Goal: Information Seeking & Learning: Learn about a topic

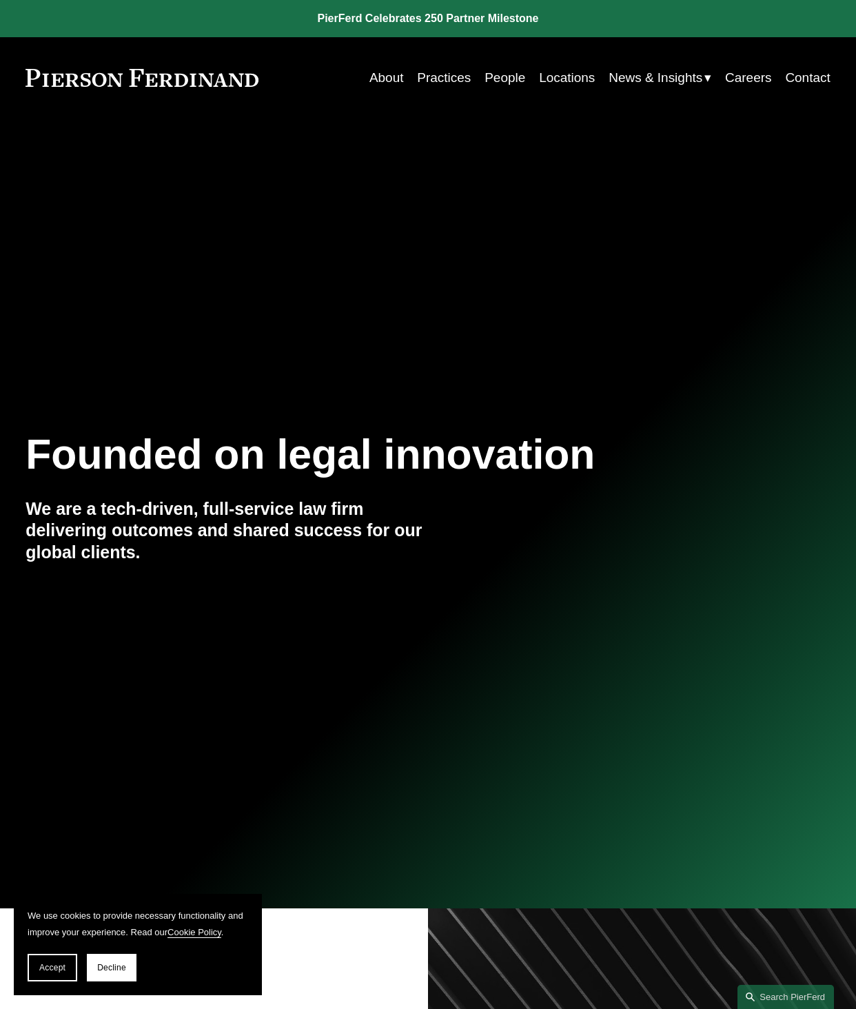
click at [485, 73] on link "People" at bounding box center [505, 78] width 41 height 26
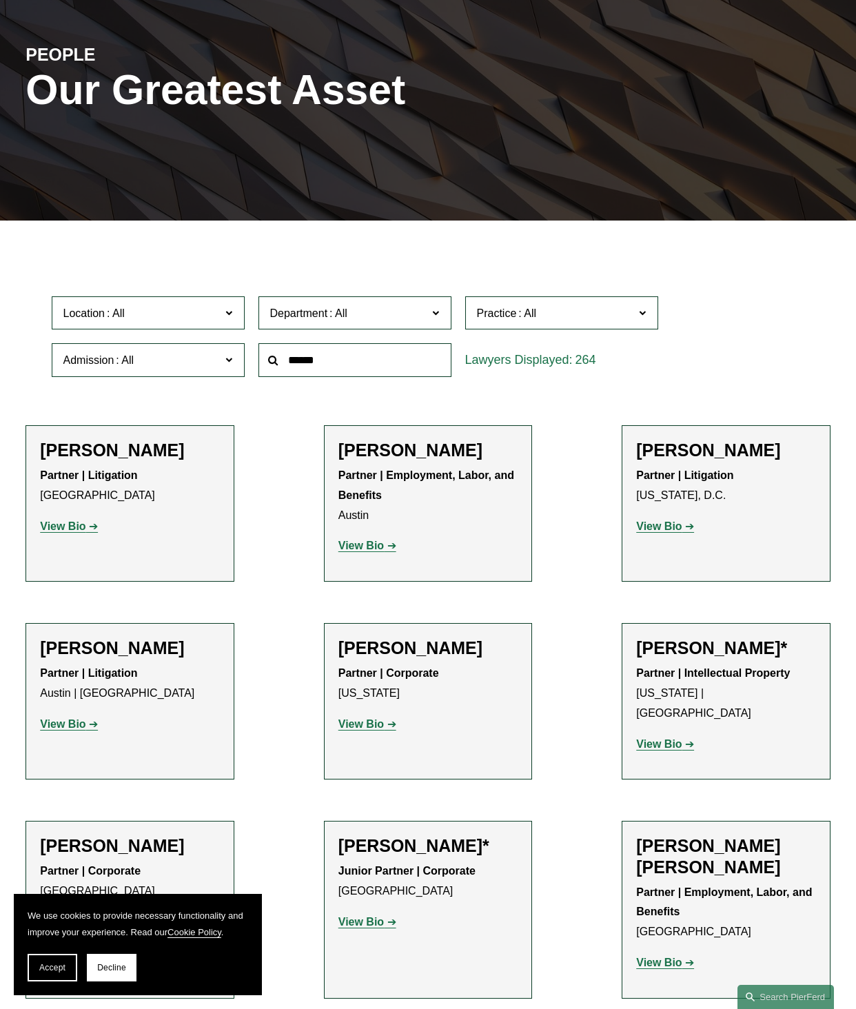
scroll to position [69, 0]
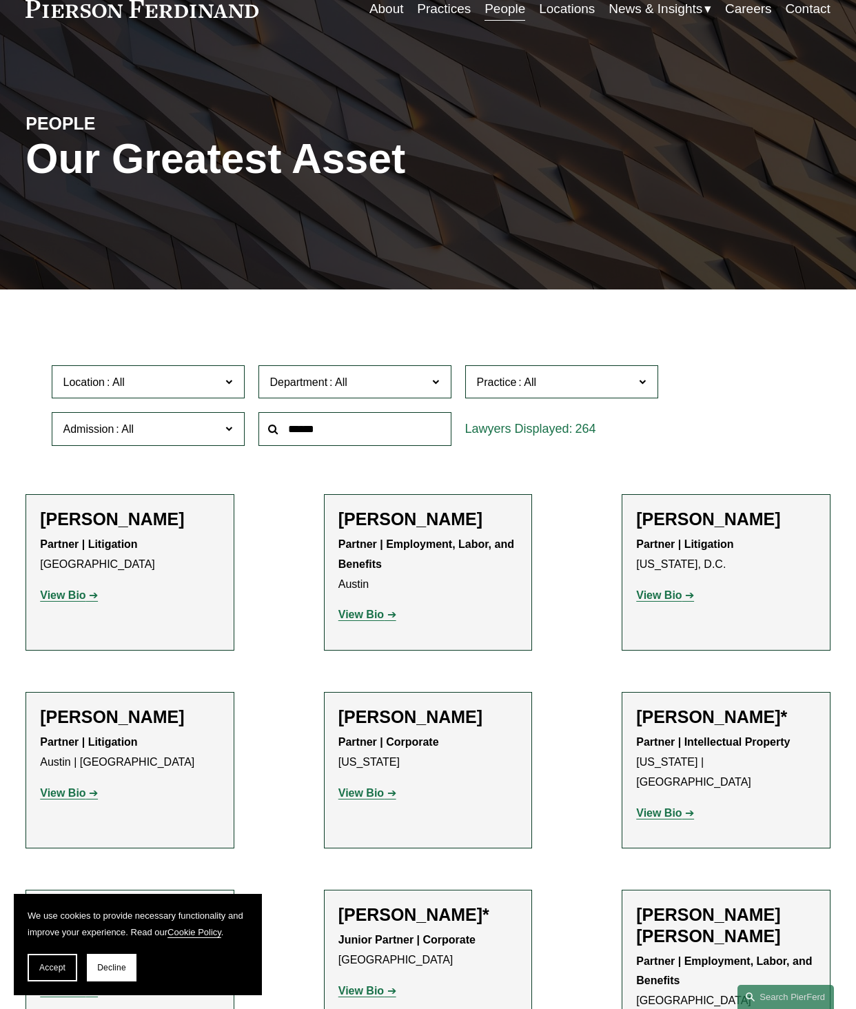
click at [174, 370] on label "Location" at bounding box center [148, 382] width 193 height 34
click at [0, 0] on link "[GEOGRAPHIC_DATA]" at bounding box center [0, 0] width 0 height 0
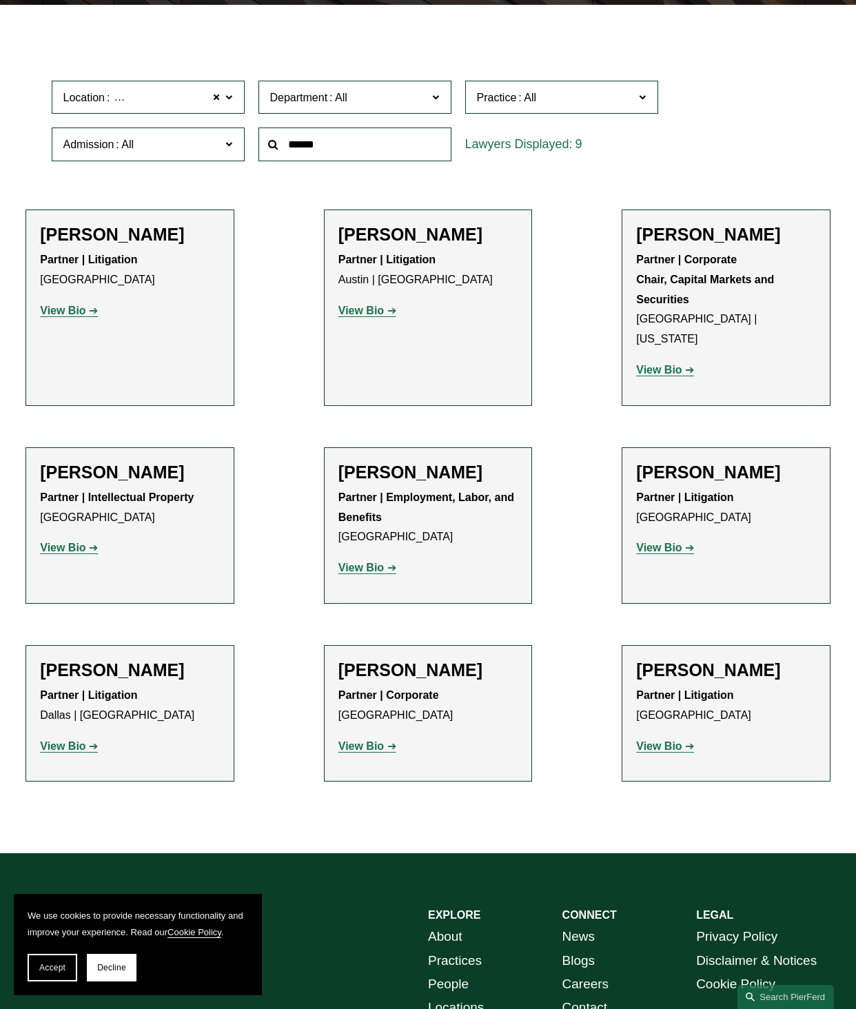
scroll to position [423, 0]
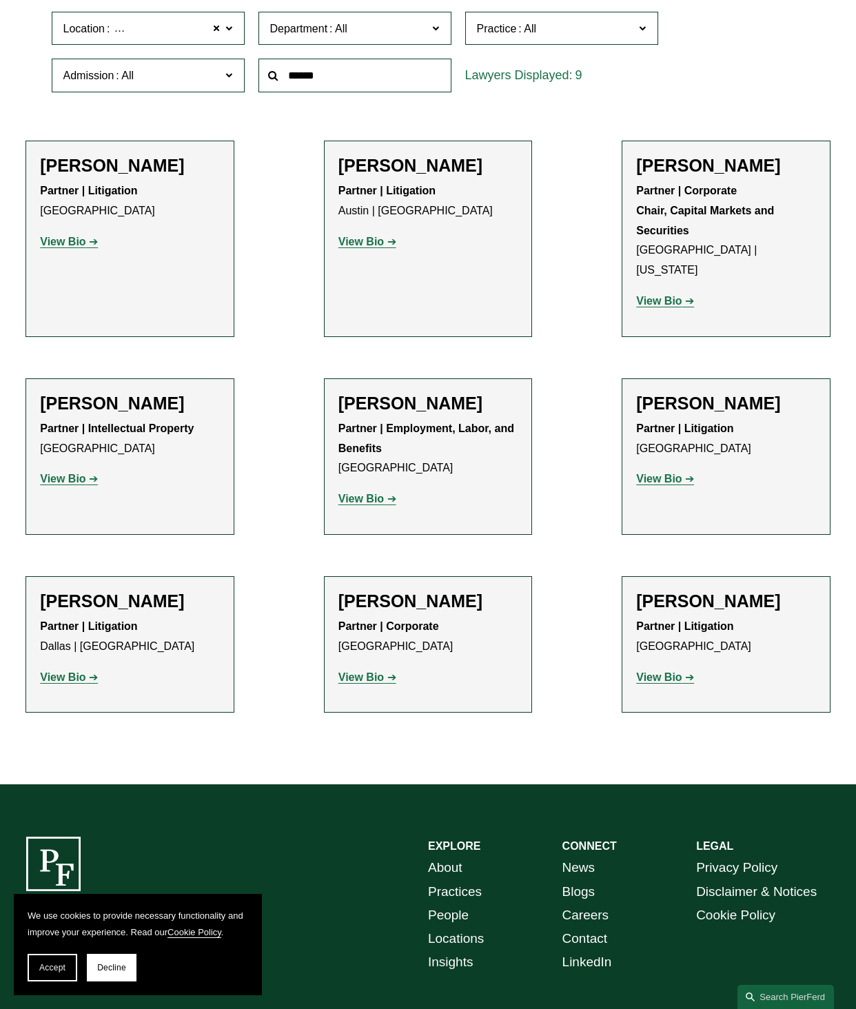
click at [268, 837] on div "EXPLORE CONNECT About Practices People Locations Insights News Blogs Careers Co…" at bounding box center [428, 952] width 856 height 230
click at [359, 668] on p "View Bio" at bounding box center [429, 678] width 180 height 20
click at [354, 672] on strong "View Bio" at bounding box center [362, 678] width 46 height 12
click at [689, 668] on p "View Bio" at bounding box center [726, 678] width 180 height 20
click at [684, 668] on p "View Bio" at bounding box center [726, 678] width 180 height 20
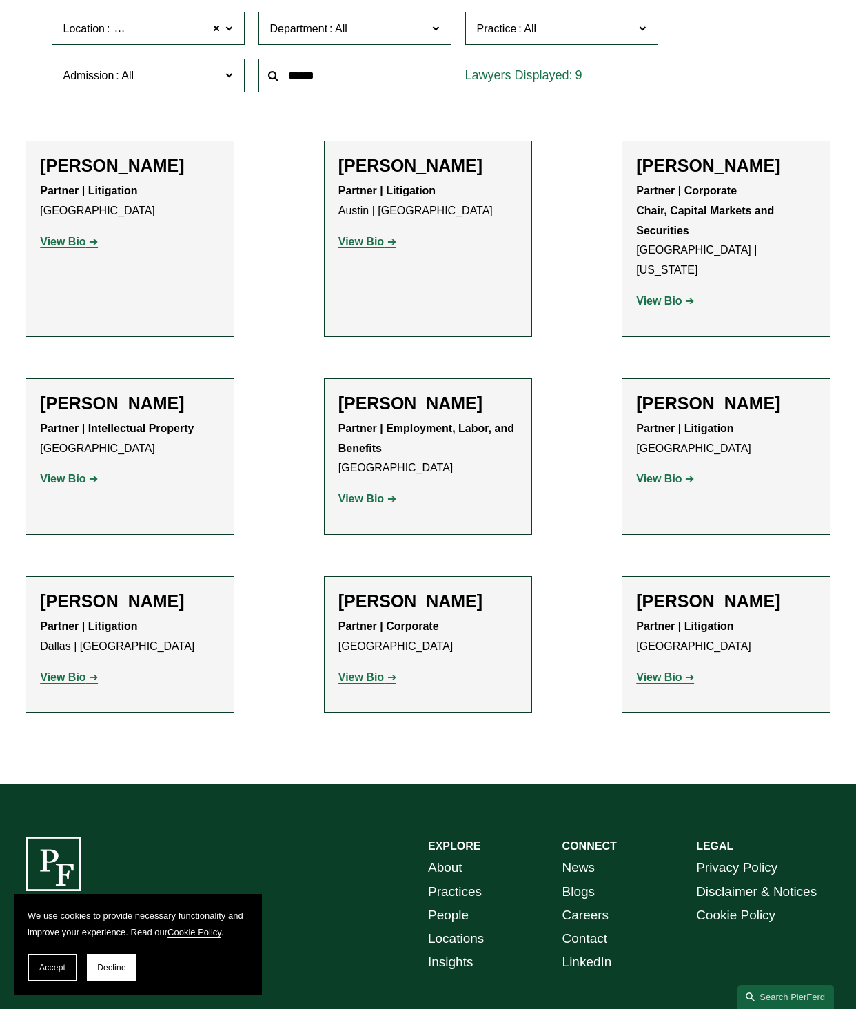
click at [676, 672] on strong "View Bio" at bounding box center [659, 678] width 46 height 12
click at [378, 668] on p "View Bio" at bounding box center [429, 678] width 180 height 20
click at [372, 672] on strong "View Bio" at bounding box center [362, 678] width 46 height 12
drag, startPoint x: 722, startPoint y: 179, endPoint x: 659, endPoint y: 257, distance: 100.0
click at [719, 180] on div "Soren Lindstrom Partner | Corporate Chair, Capital Markets and Securities Dalla…" at bounding box center [726, 239] width 180 height 168
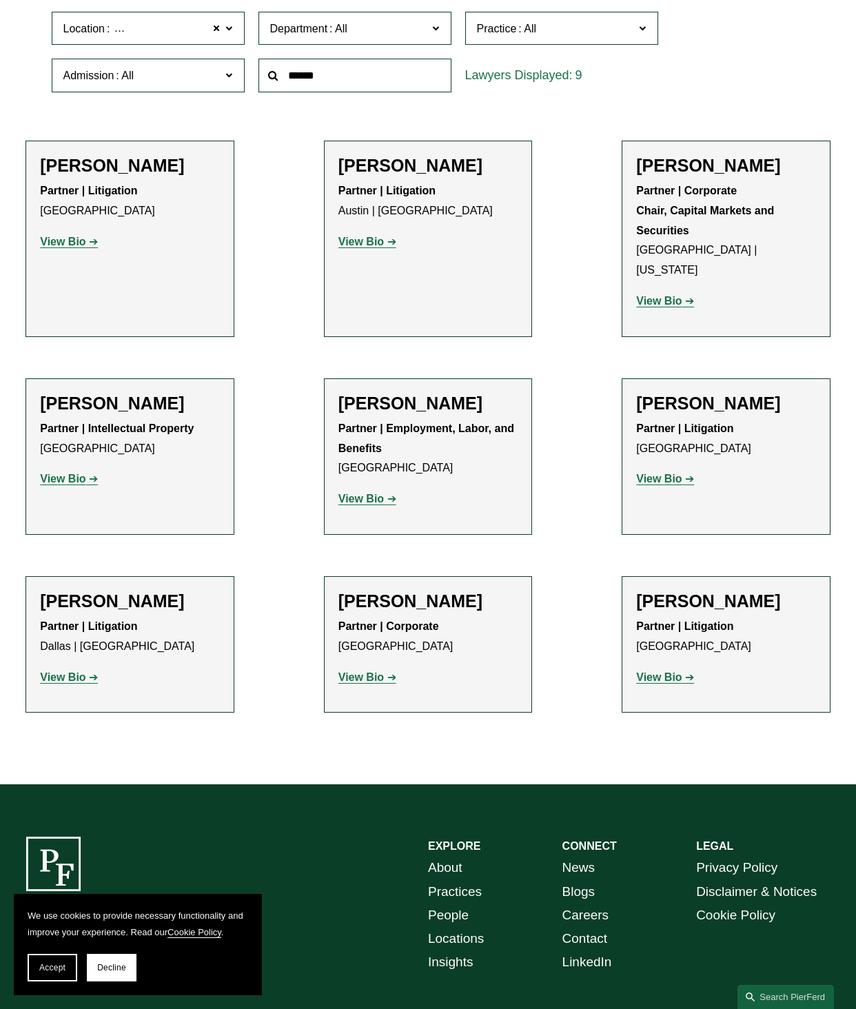
click at [647, 292] on p "View Bio" at bounding box center [726, 302] width 180 height 20
click at [651, 295] on strong "View Bio" at bounding box center [659, 301] width 46 height 12
click at [73, 248] on strong "View Bio" at bounding box center [63, 242] width 46 height 12
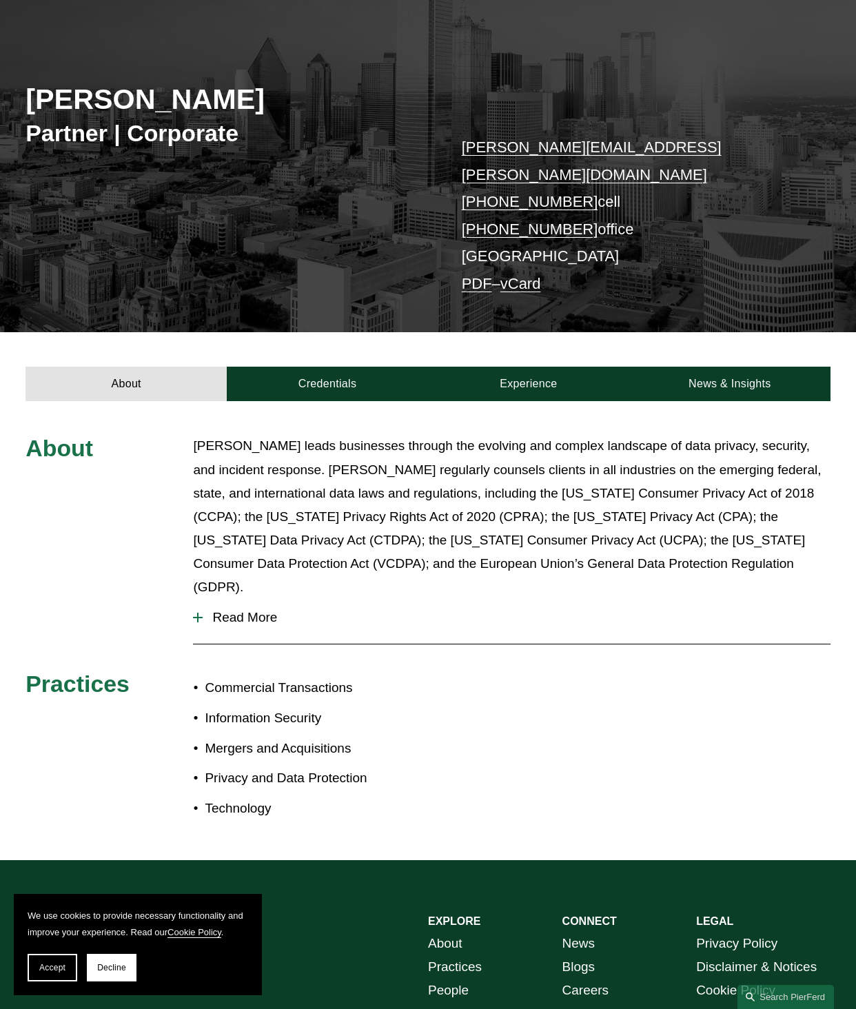
scroll to position [63, 0]
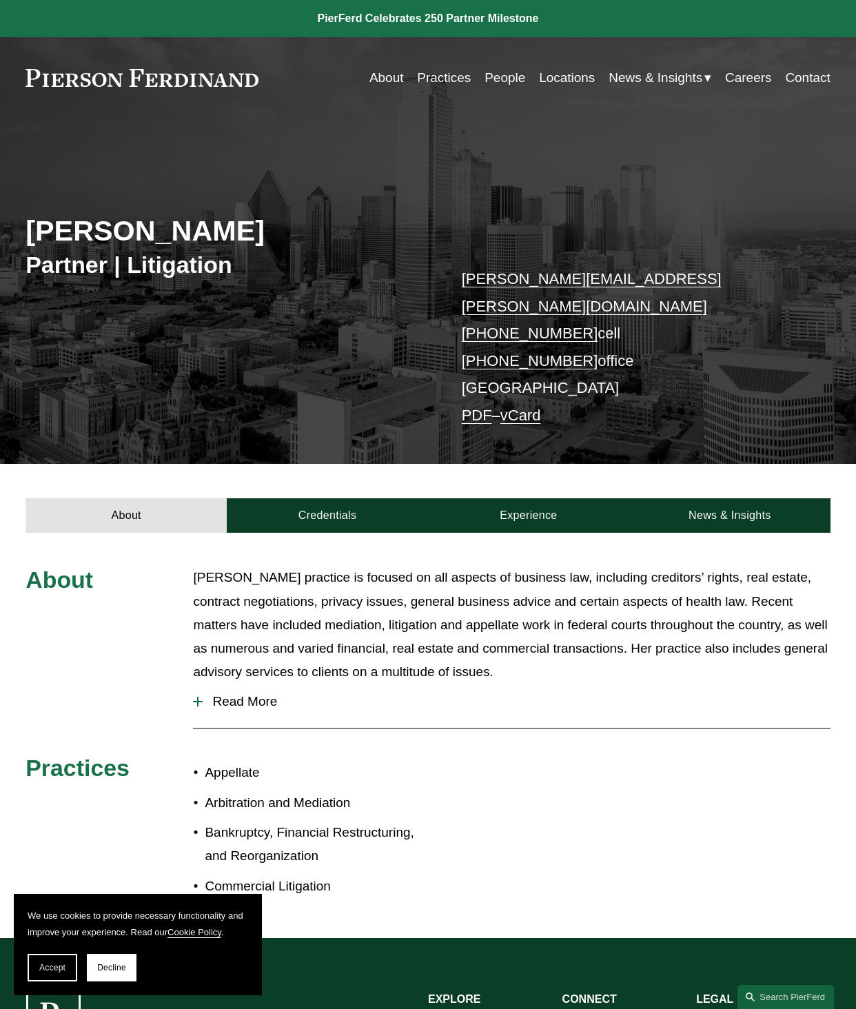
click at [222, 694] on span "Read More" at bounding box center [516, 701] width 627 height 15
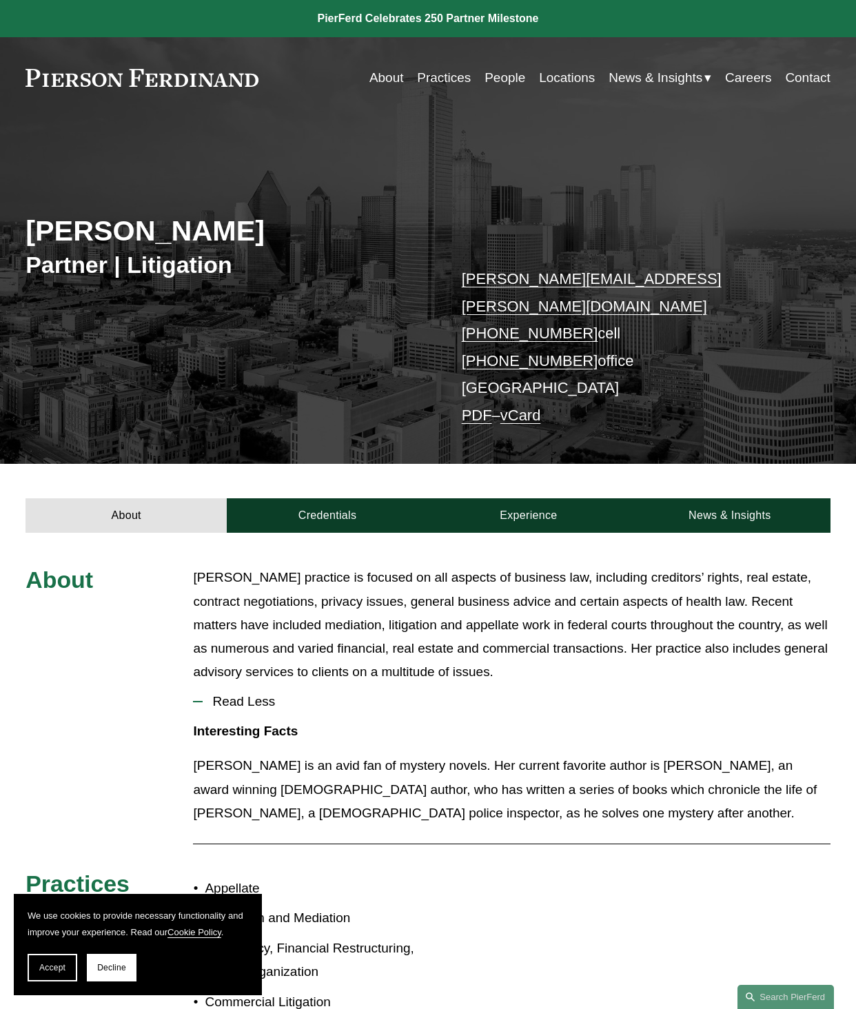
scroll to position [207, 0]
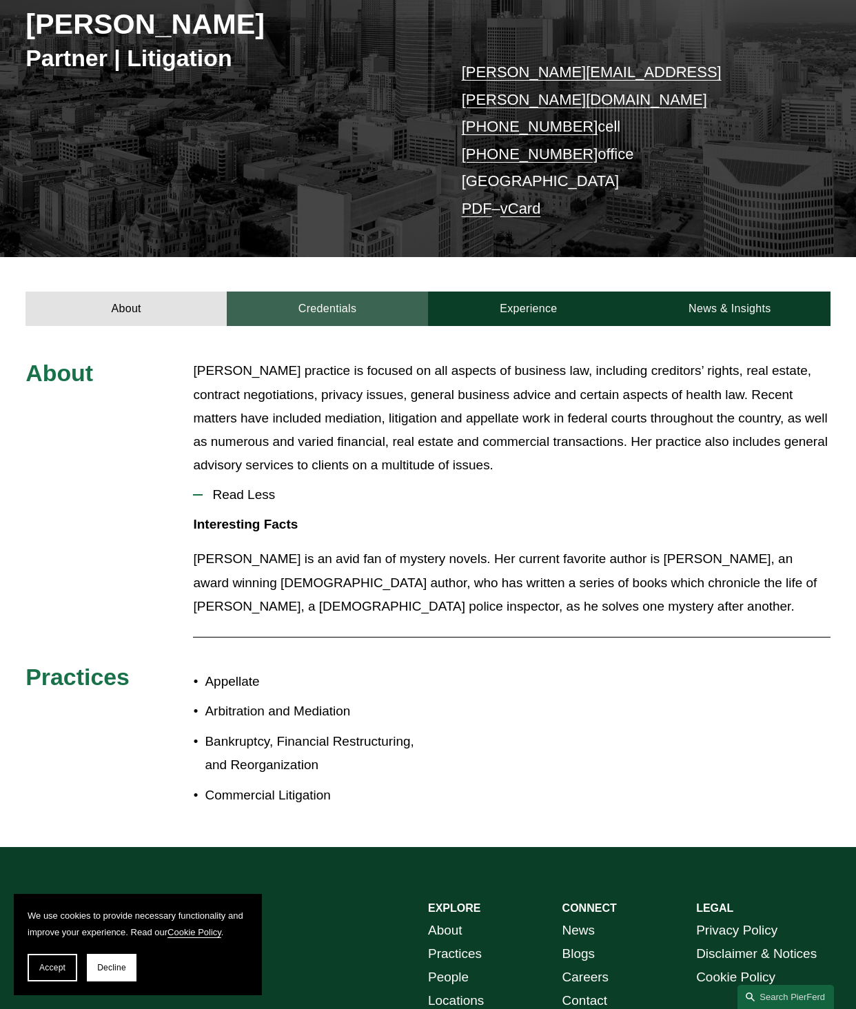
click at [298, 299] on link "Credentials" at bounding box center [327, 309] width 201 height 34
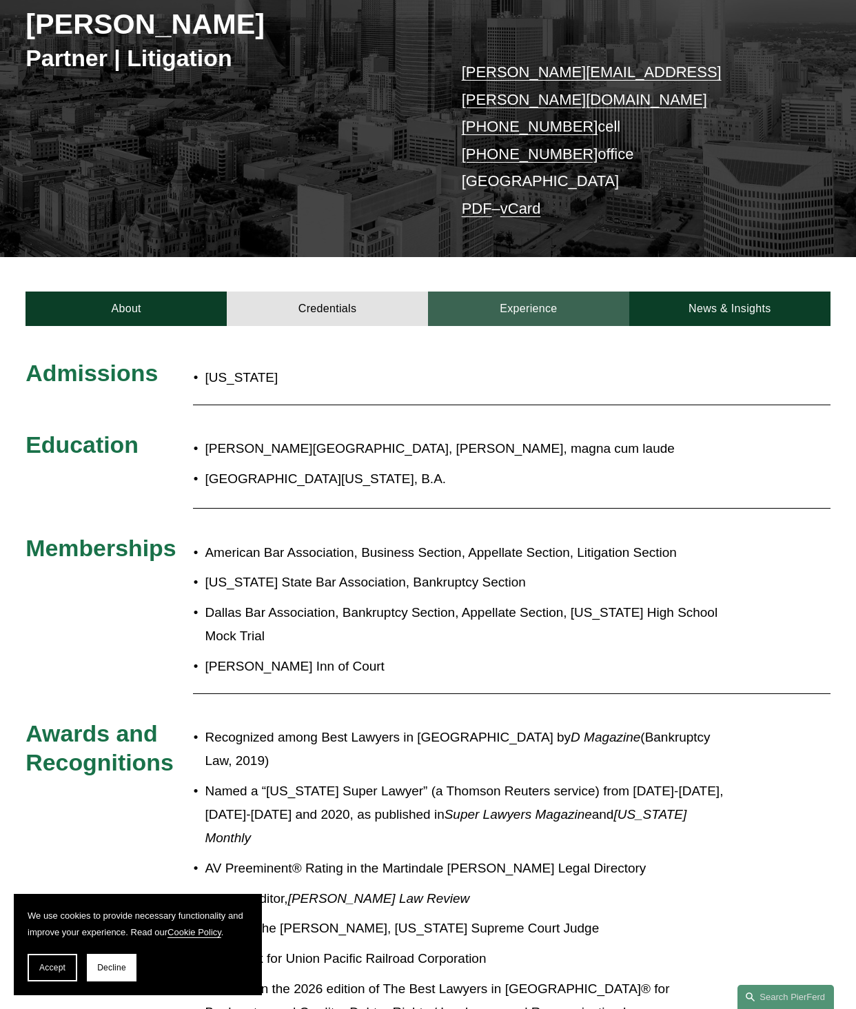
click at [496, 292] on link "Experience" at bounding box center [528, 309] width 201 height 34
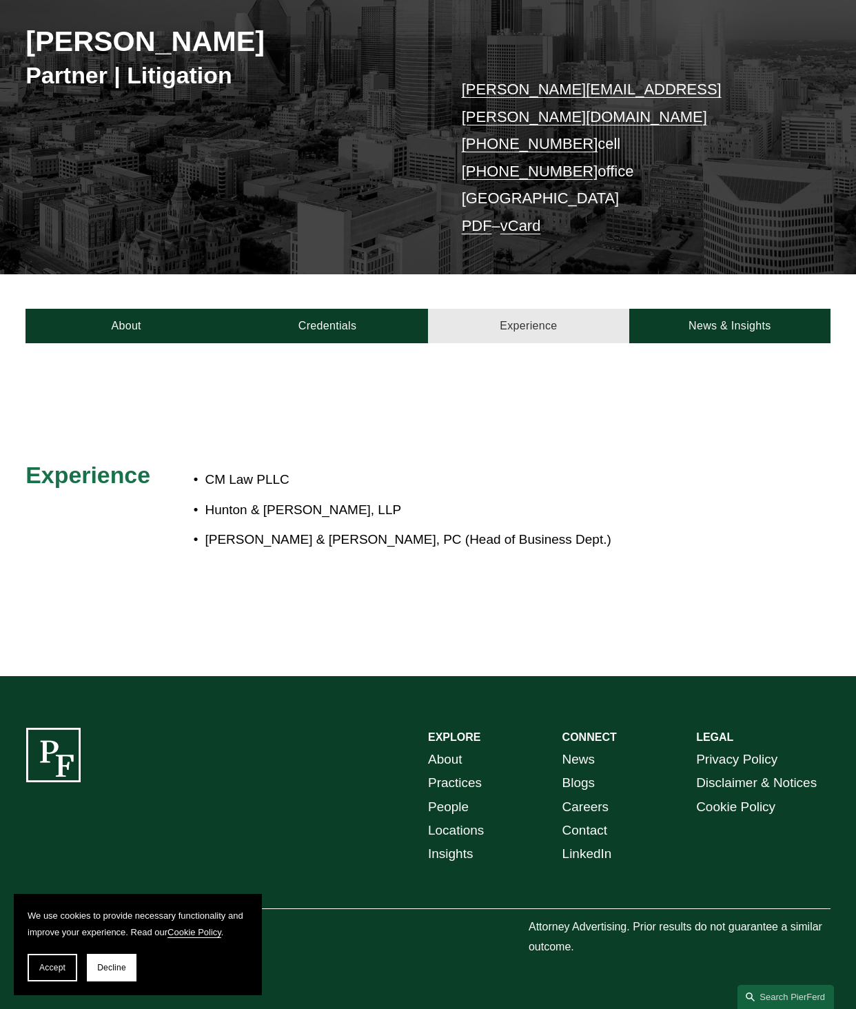
scroll to position [166, 0]
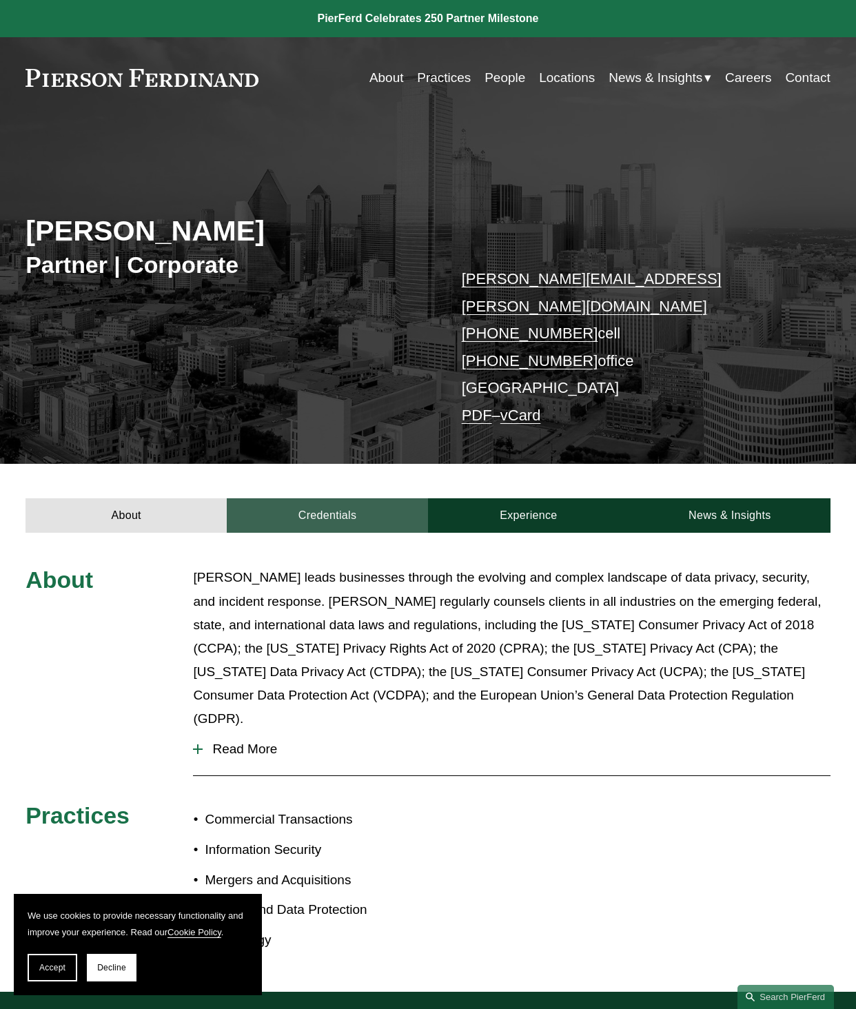
click at [319, 498] on link "Credentials" at bounding box center [327, 515] width 201 height 34
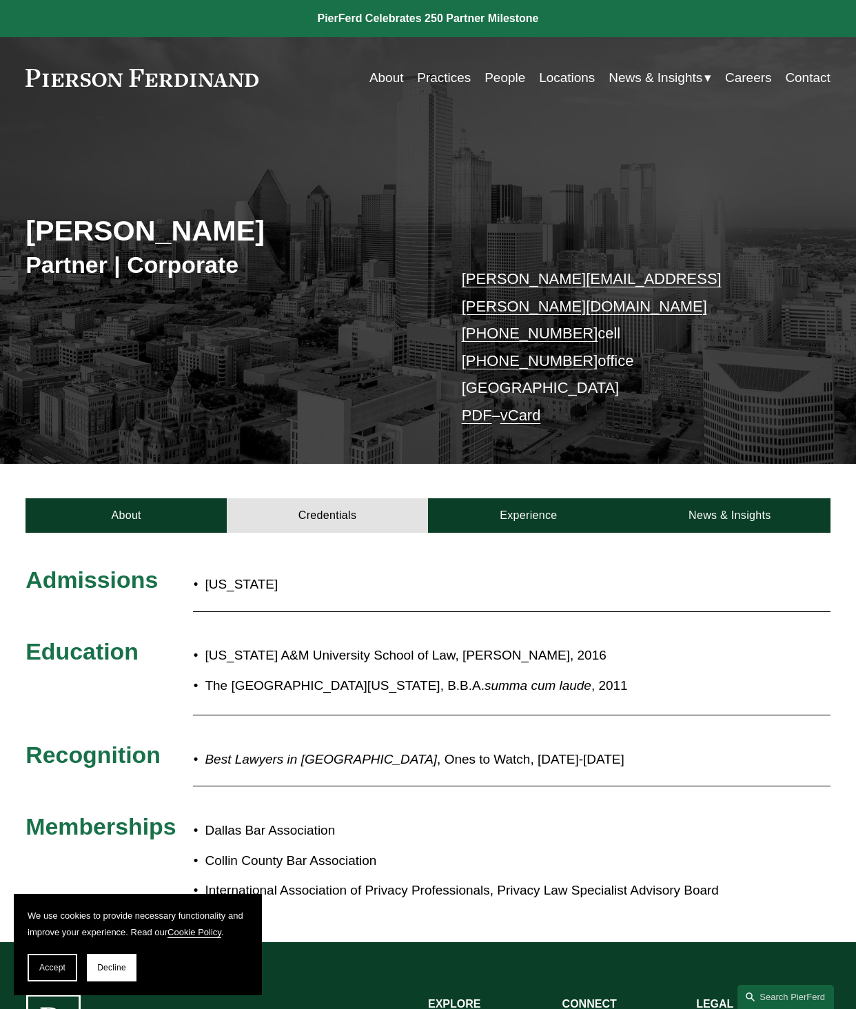
scroll to position [207, 0]
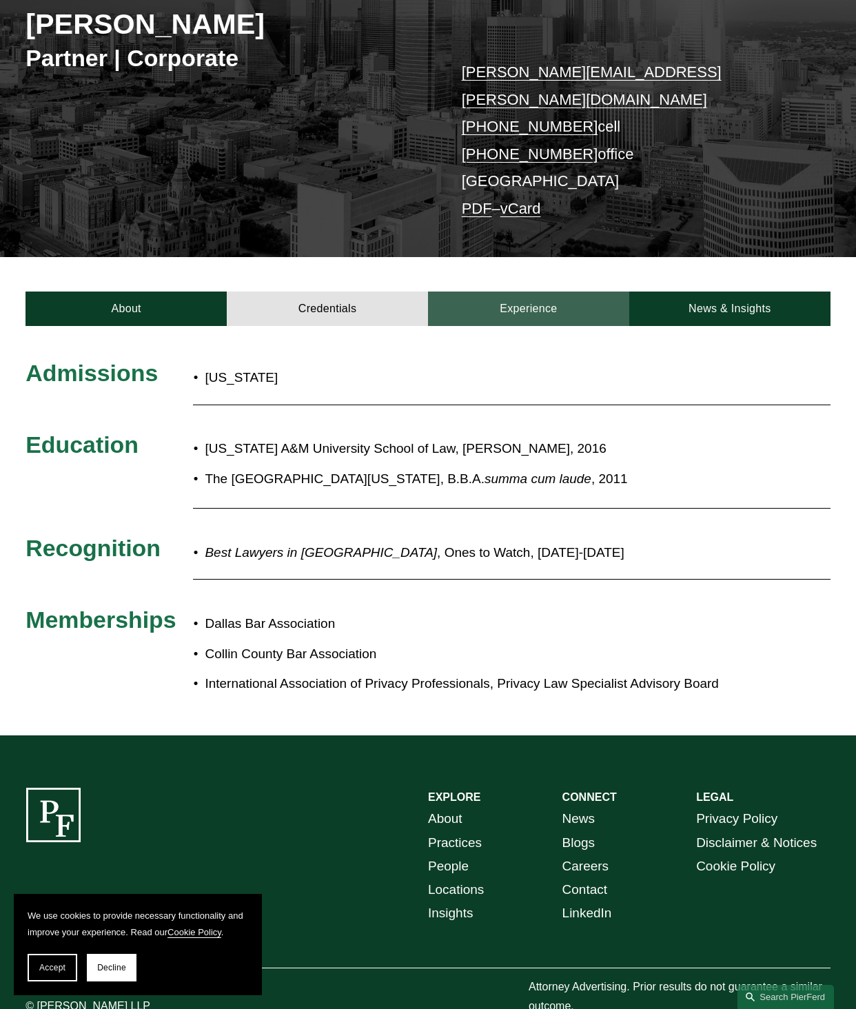
click at [484, 292] on link "Experience" at bounding box center [528, 309] width 201 height 34
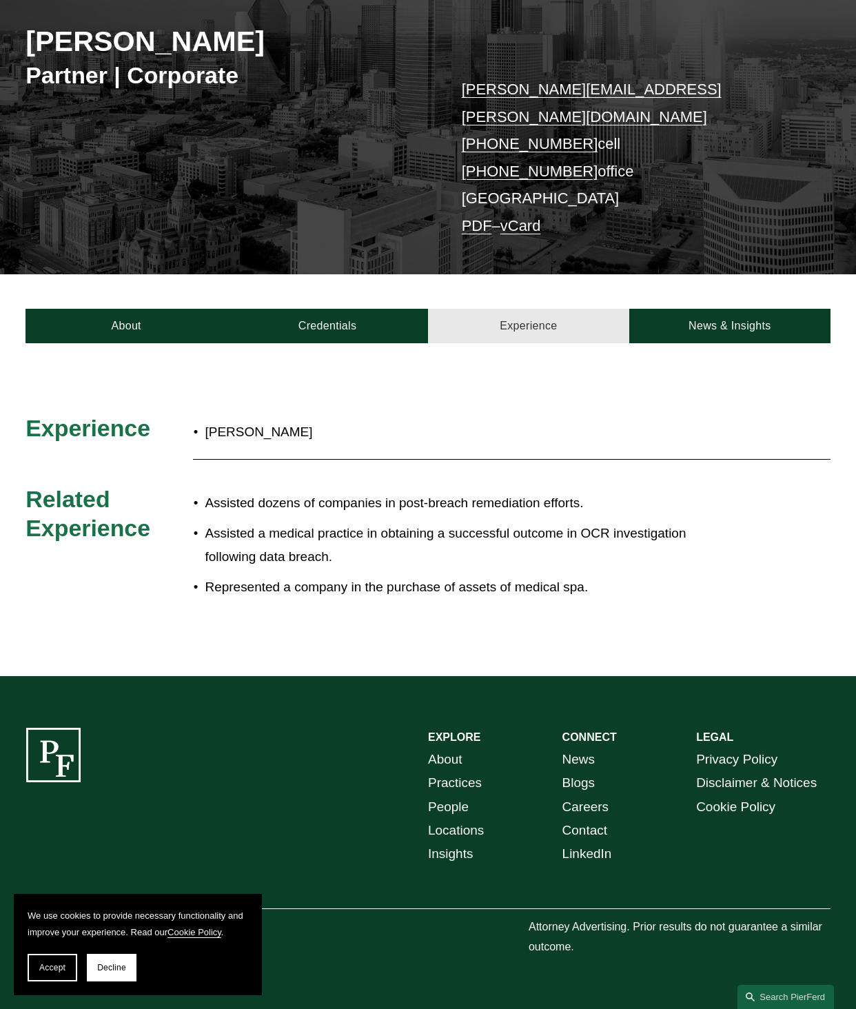
scroll to position [166, 0]
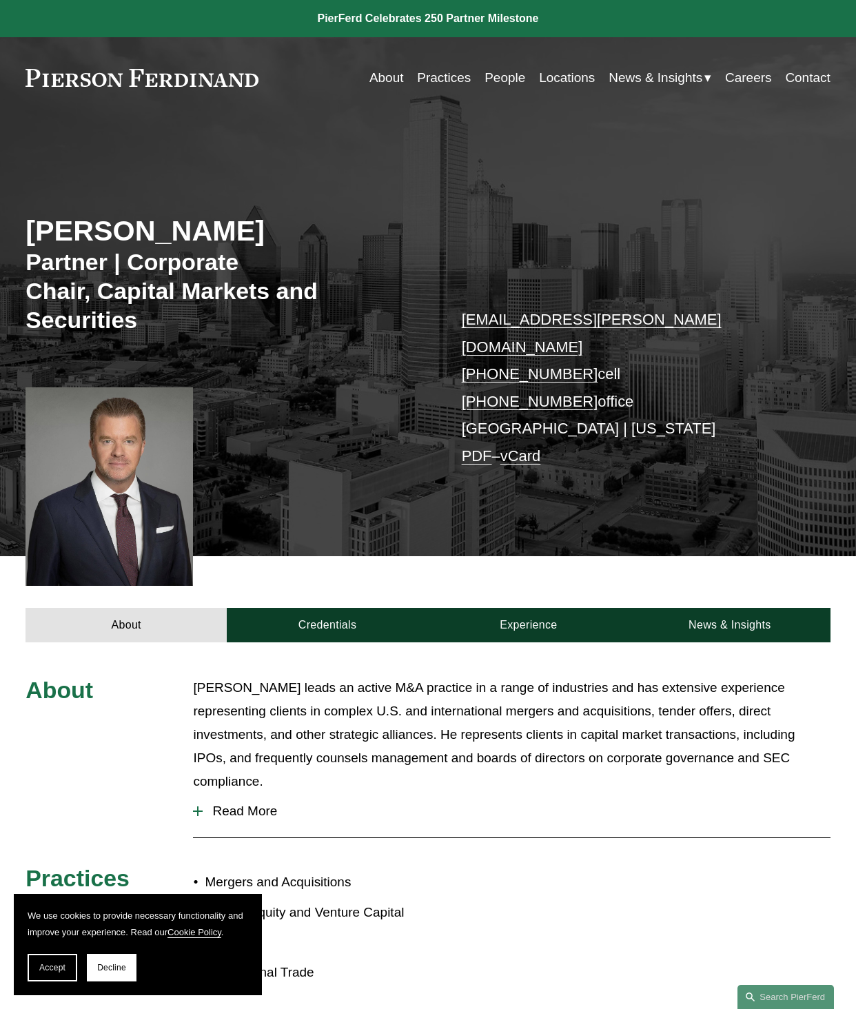
scroll to position [276, 0]
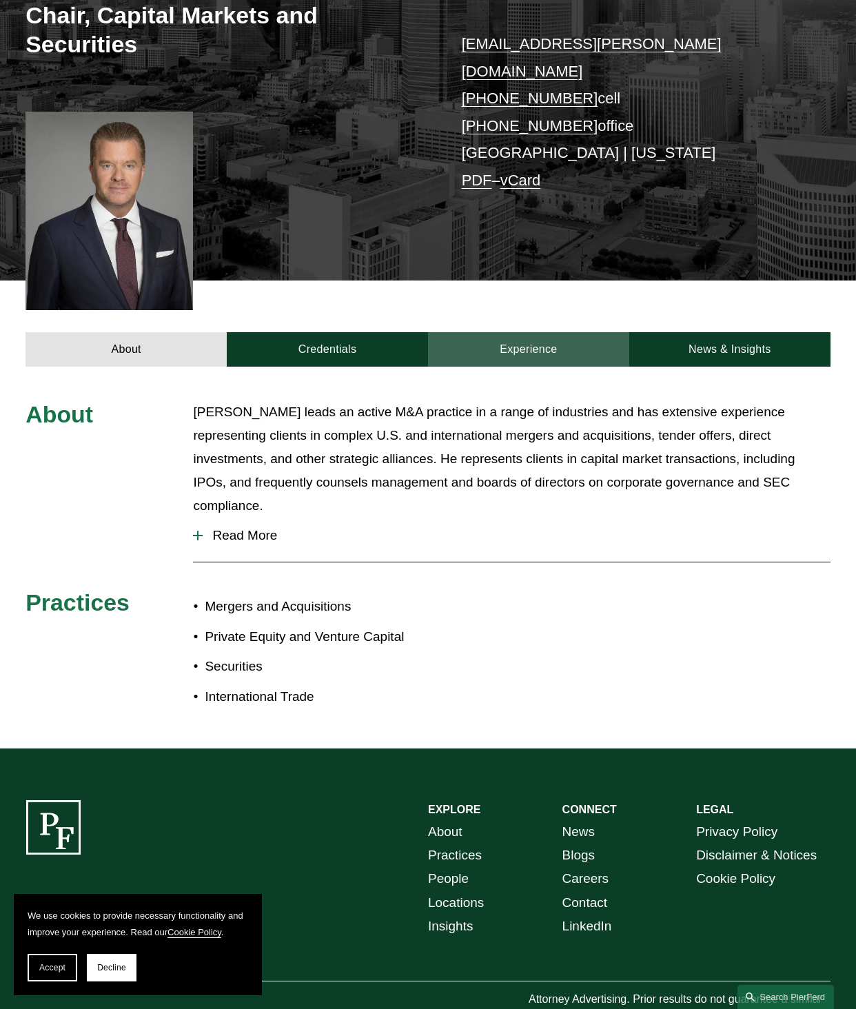
click at [503, 335] on link "Experience" at bounding box center [528, 349] width 201 height 34
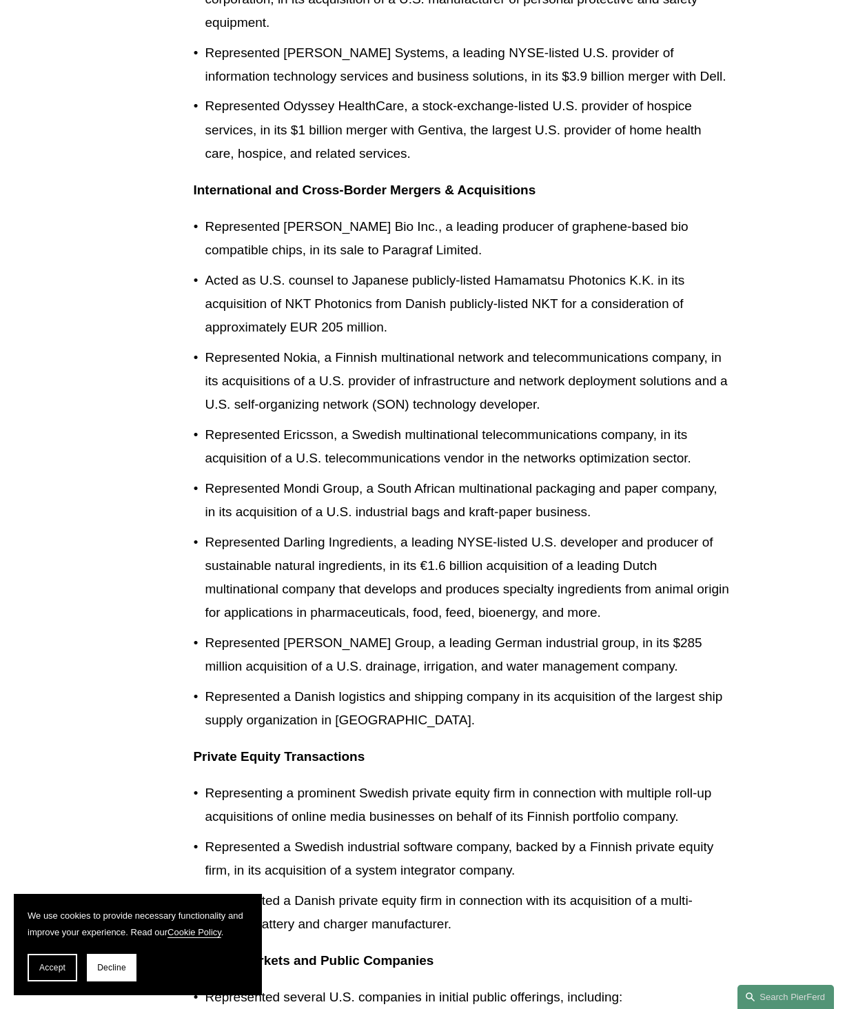
scroll to position [1448, 0]
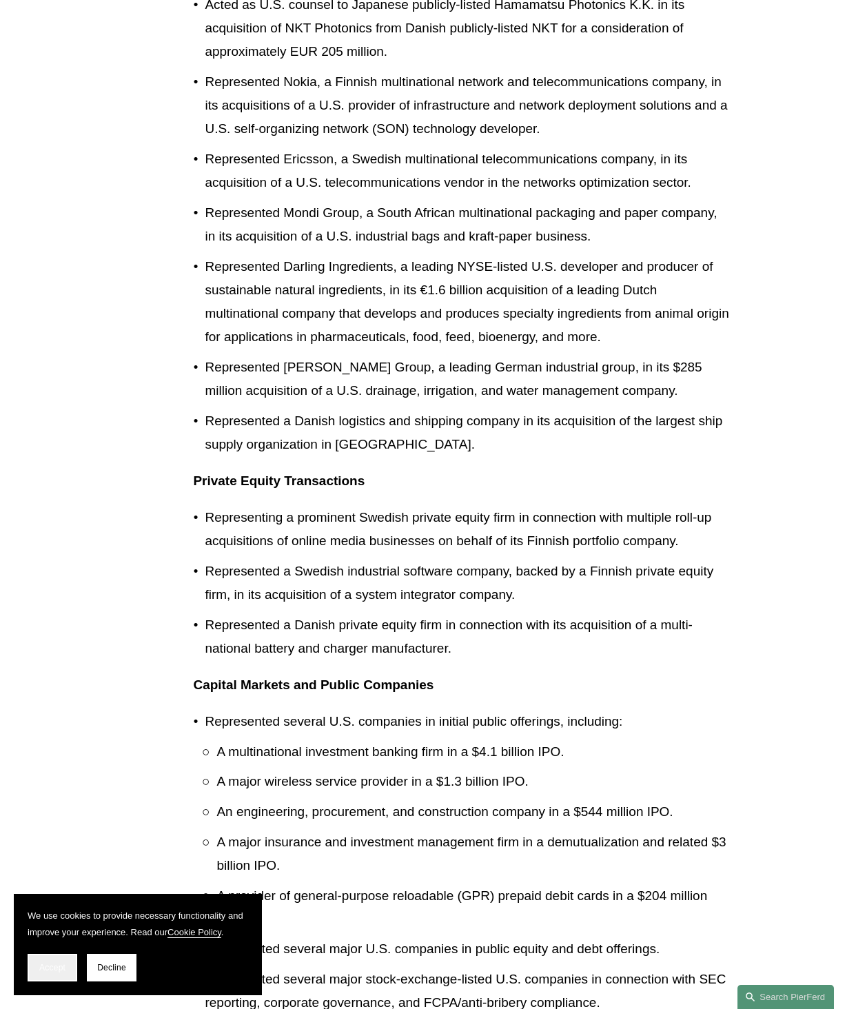
click at [41, 969] on span "Accept" at bounding box center [52, 968] width 26 height 10
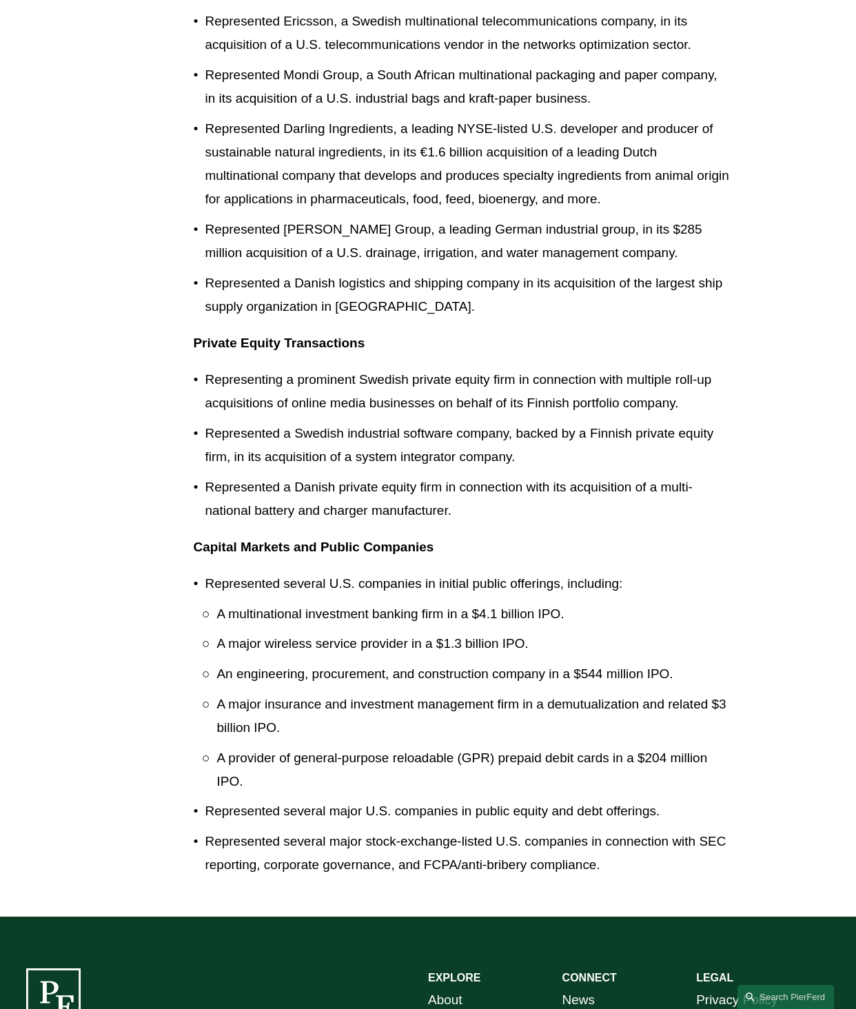
scroll to position [1784, 0]
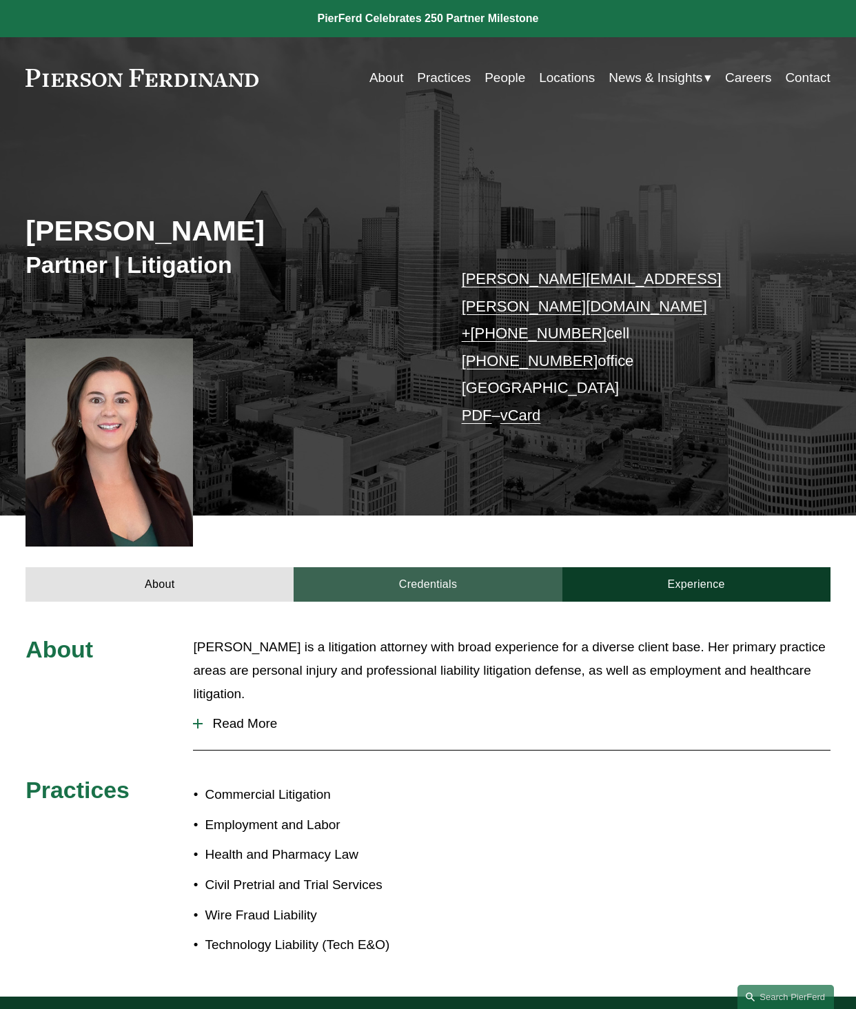
click at [462, 567] on link "Credentials" at bounding box center [428, 584] width 268 height 34
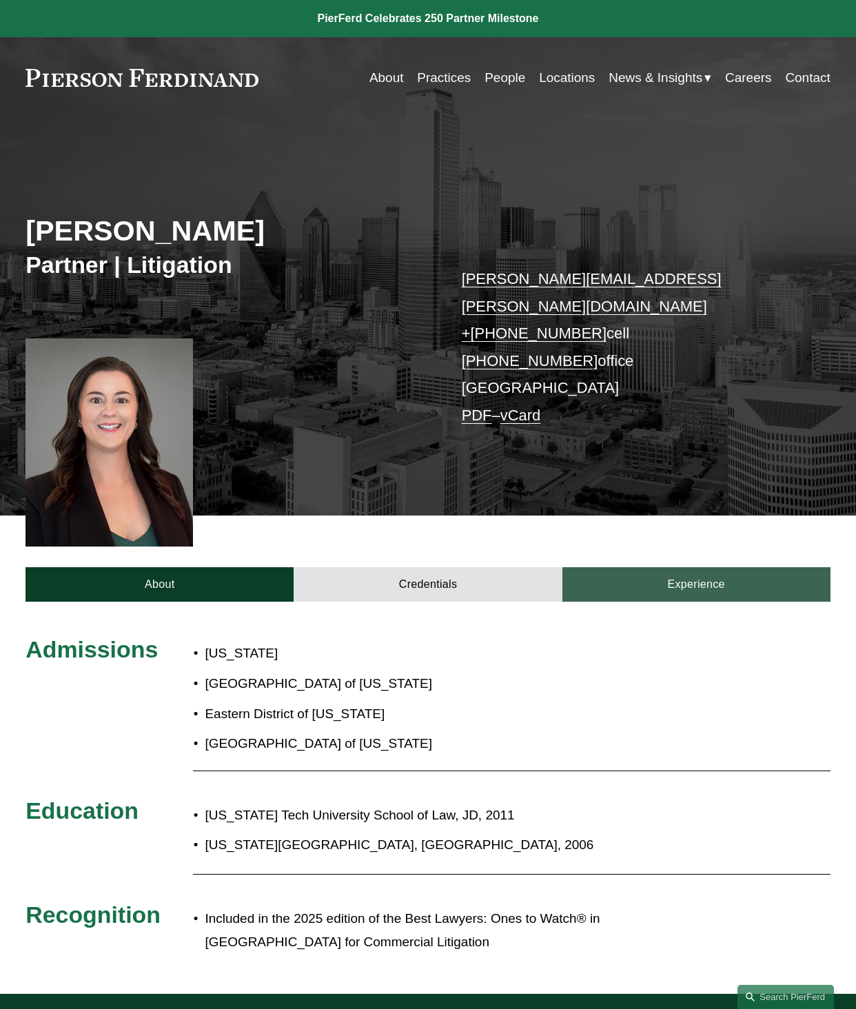
click at [696, 571] on link "Experience" at bounding box center [697, 584] width 268 height 34
